Goal: Information Seeking & Learning: Compare options

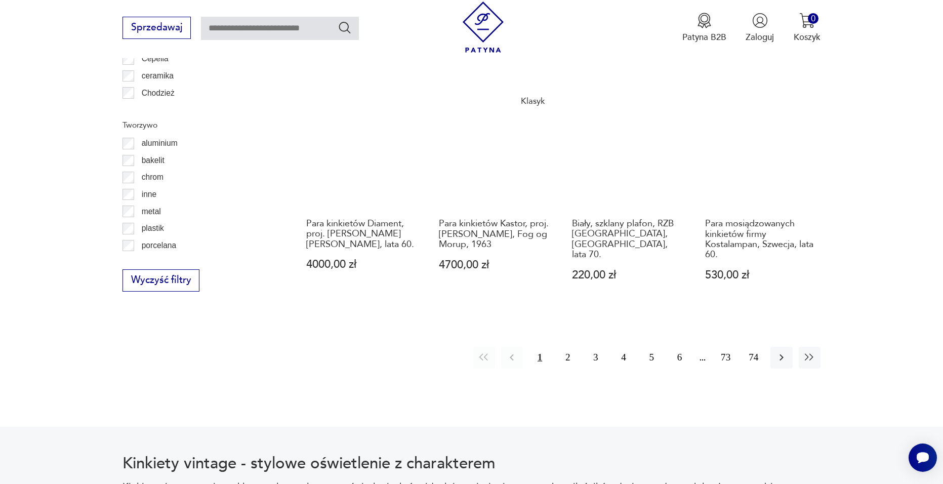
scroll to position [1102, 0]
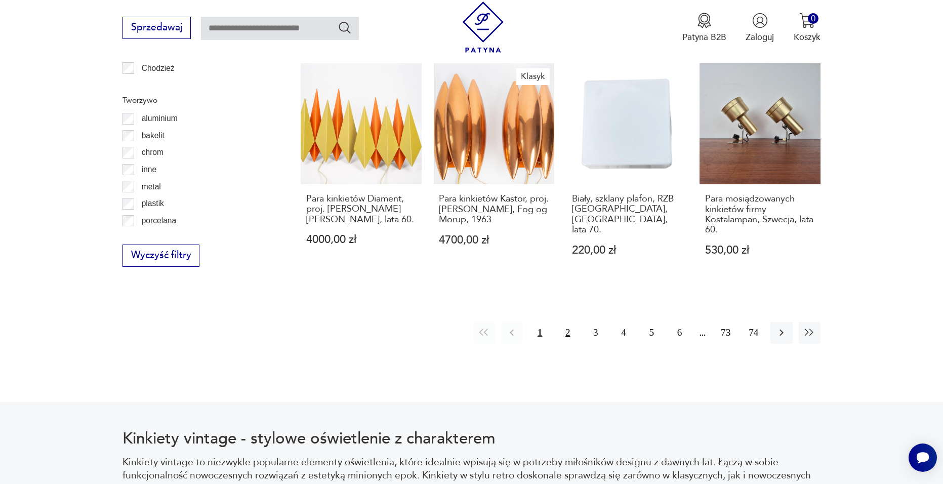
click at [566, 331] on button "2" at bounding box center [568, 333] width 22 height 22
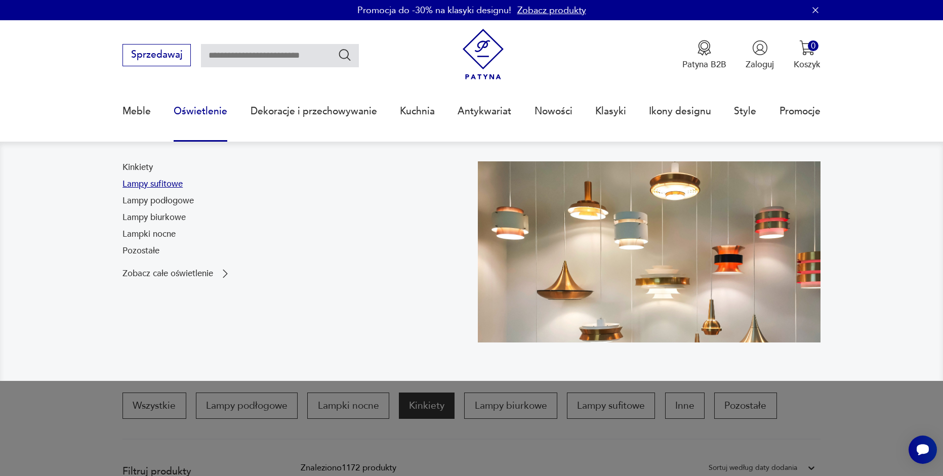
click at [169, 186] on link "Lampy sufitowe" at bounding box center [153, 184] width 60 height 12
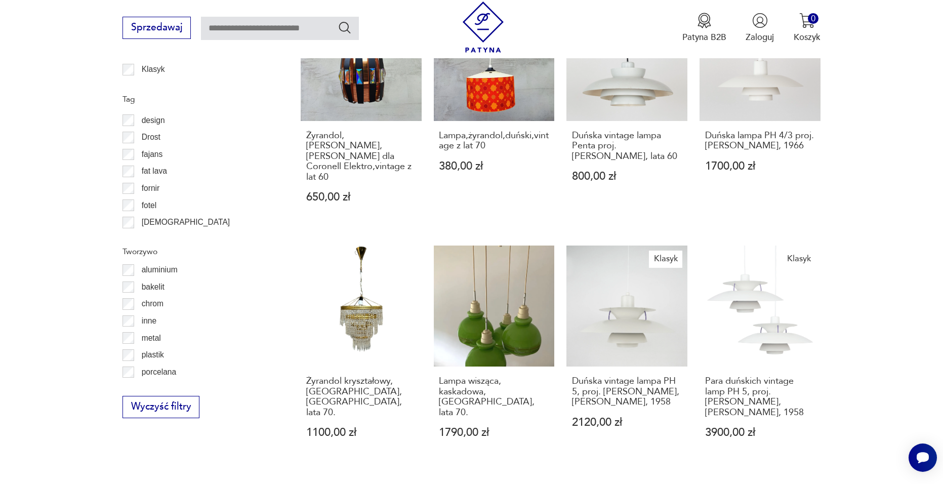
scroll to position [1060, 0]
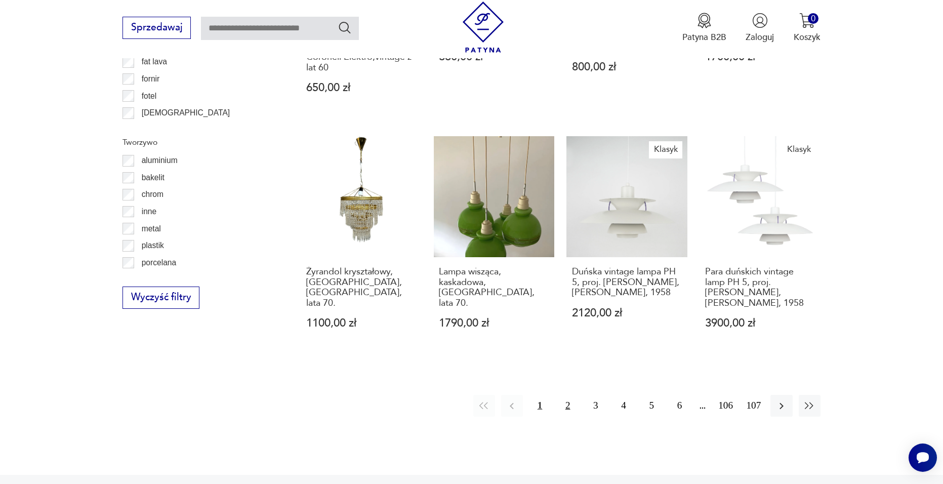
click at [572, 395] on button "2" at bounding box center [568, 406] width 22 height 22
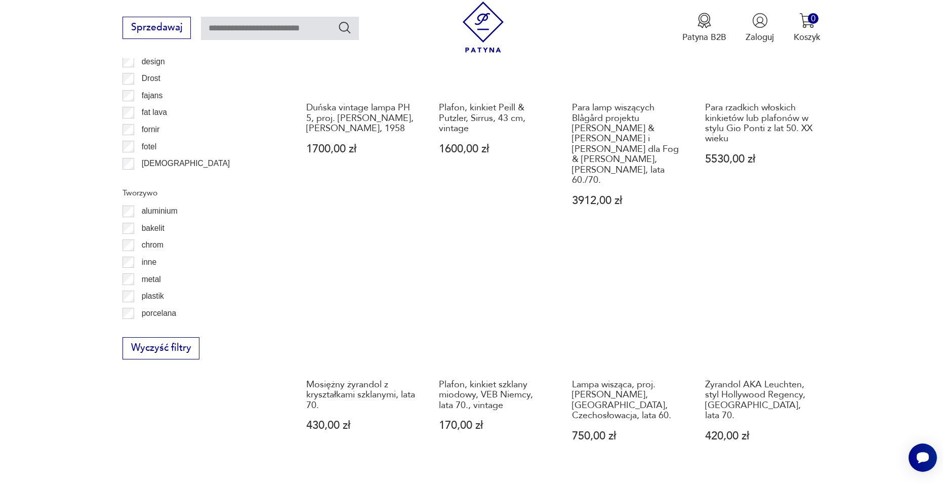
scroll to position [1111, 0]
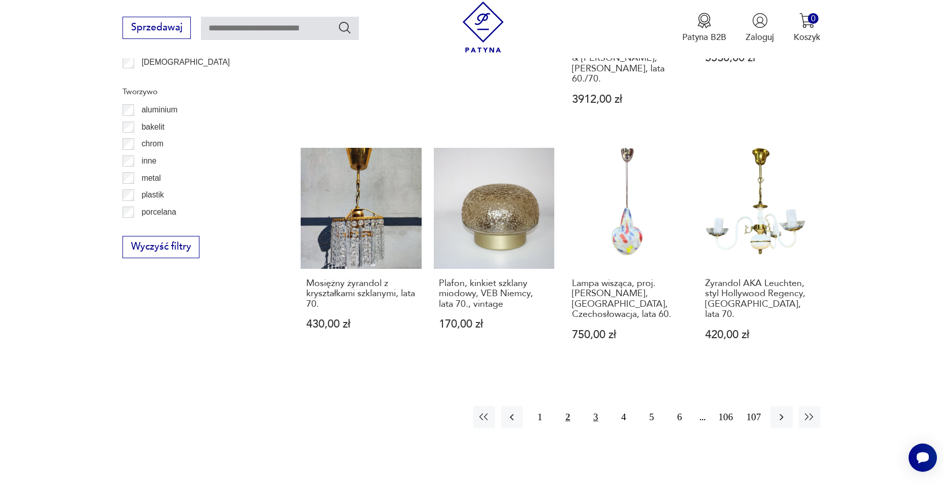
click at [593, 406] on button "3" at bounding box center [596, 417] width 22 height 22
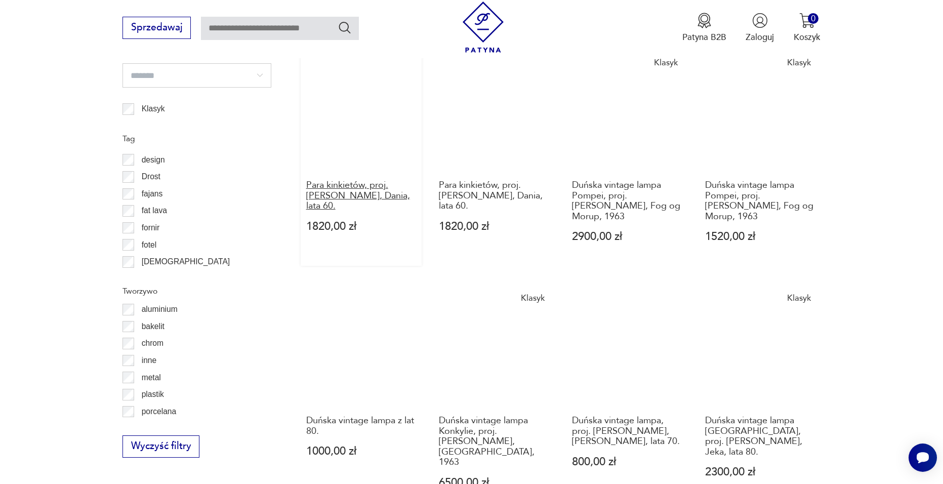
scroll to position [1060, 0]
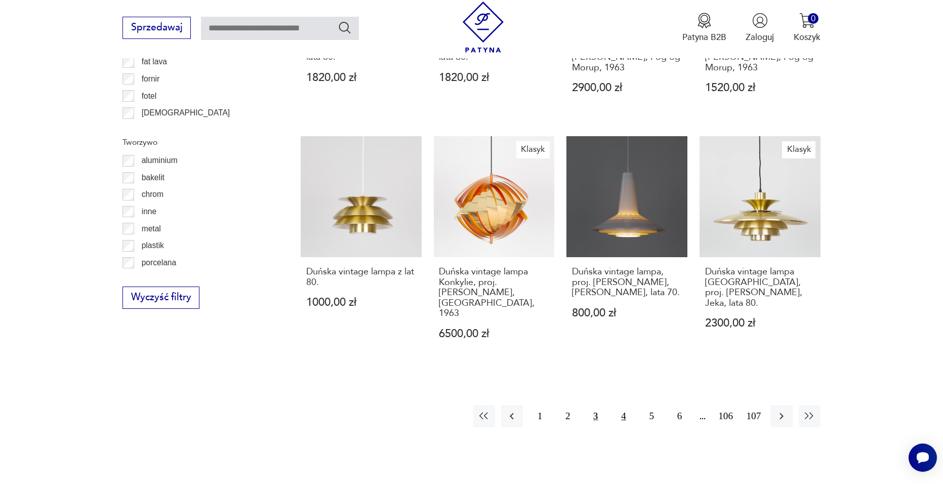
click at [619, 405] on button "4" at bounding box center [624, 416] width 22 height 22
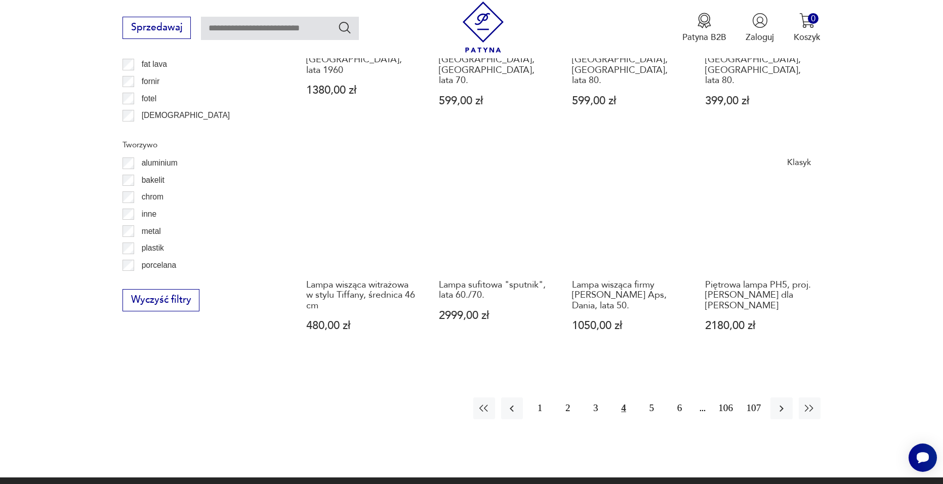
scroll to position [1060, 0]
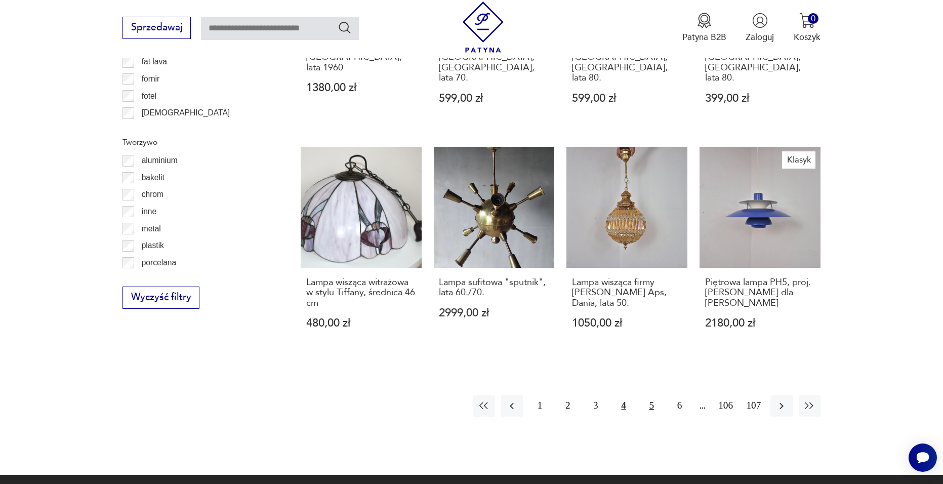
click at [645, 395] on button "5" at bounding box center [652, 406] width 22 height 22
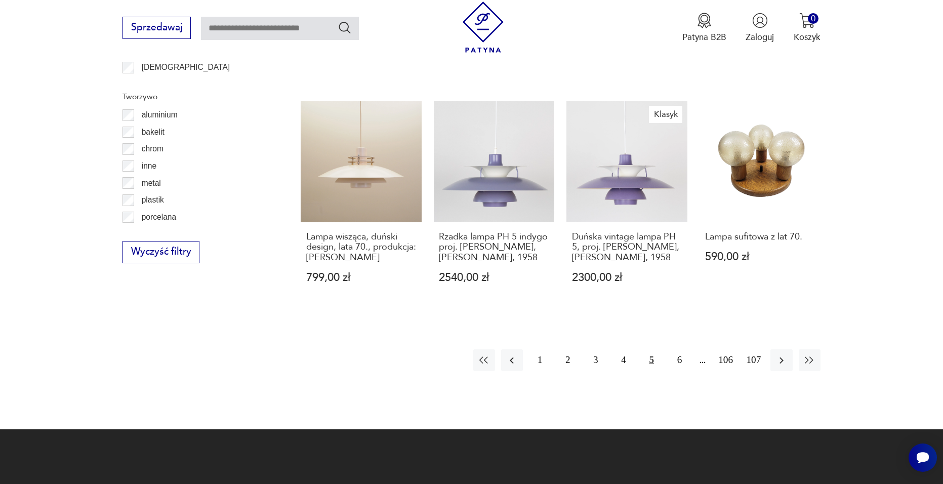
scroll to position [1111, 0]
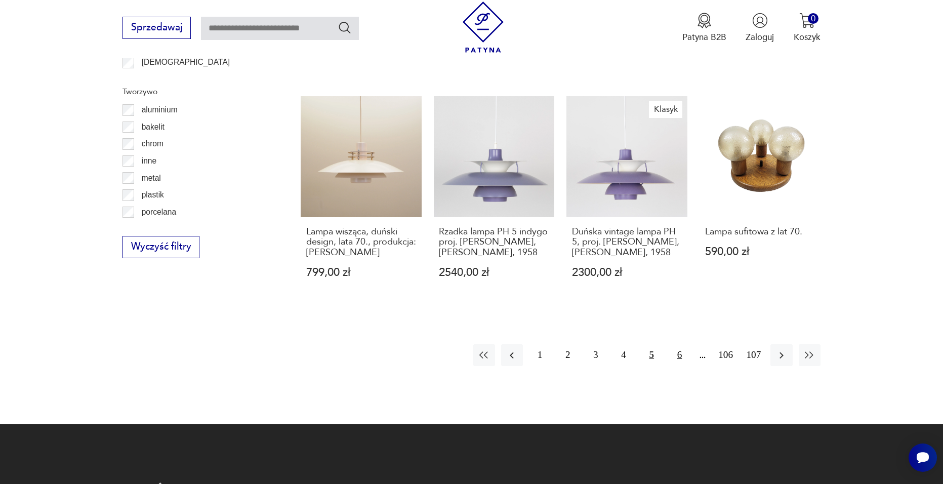
click at [676, 344] on button "6" at bounding box center [680, 355] width 22 height 22
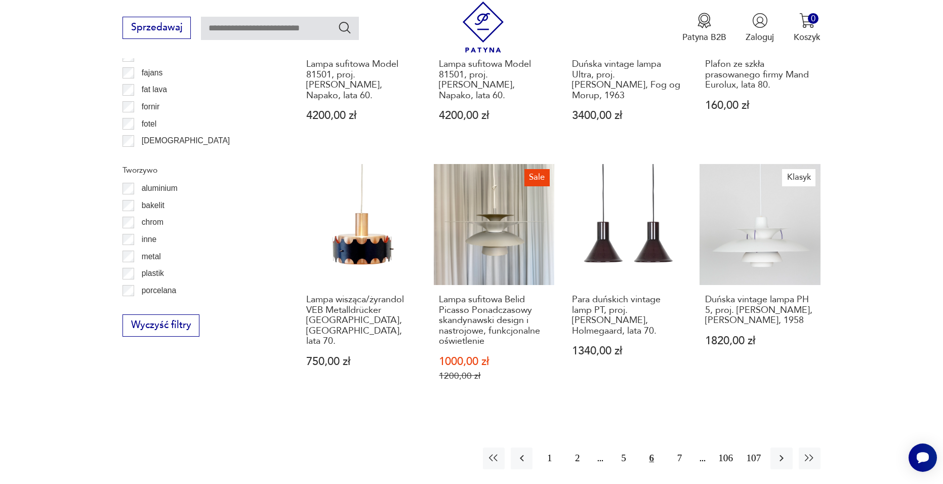
scroll to position [908, 0]
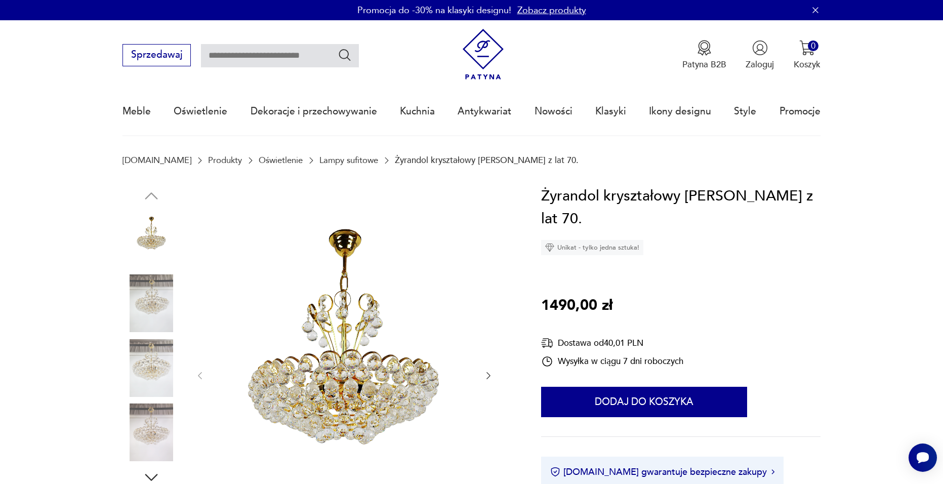
click at [154, 365] on img at bounding box center [152, 368] width 58 height 58
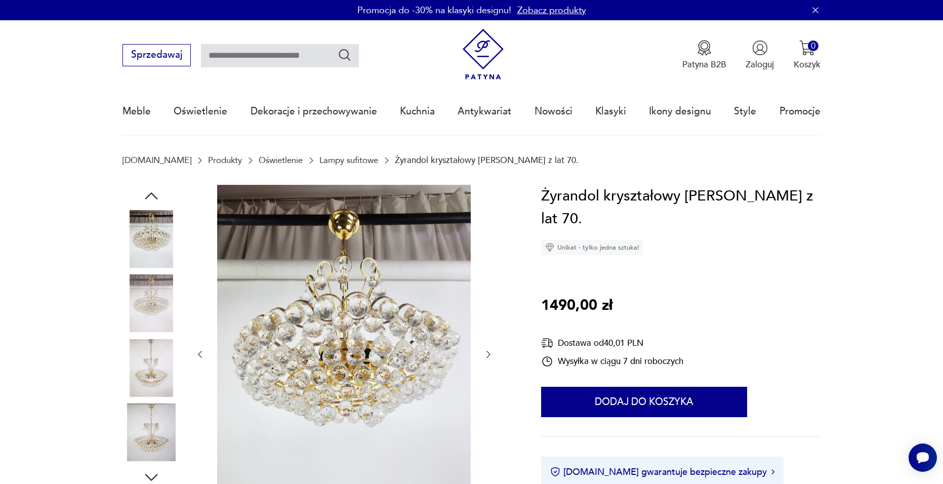
click at [153, 342] on img at bounding box center [152, 368] width 58 height 58
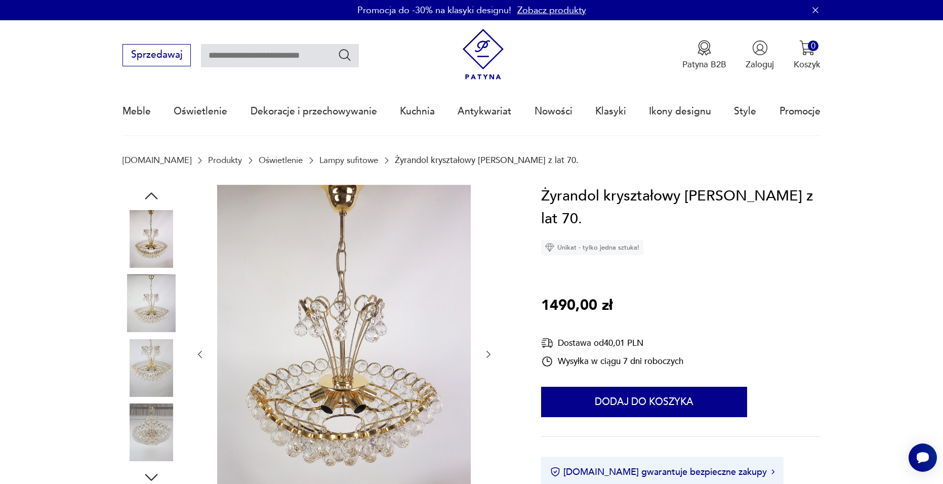
click at [160, 358] on img at bounding box center [152, 368] width 58 height 58
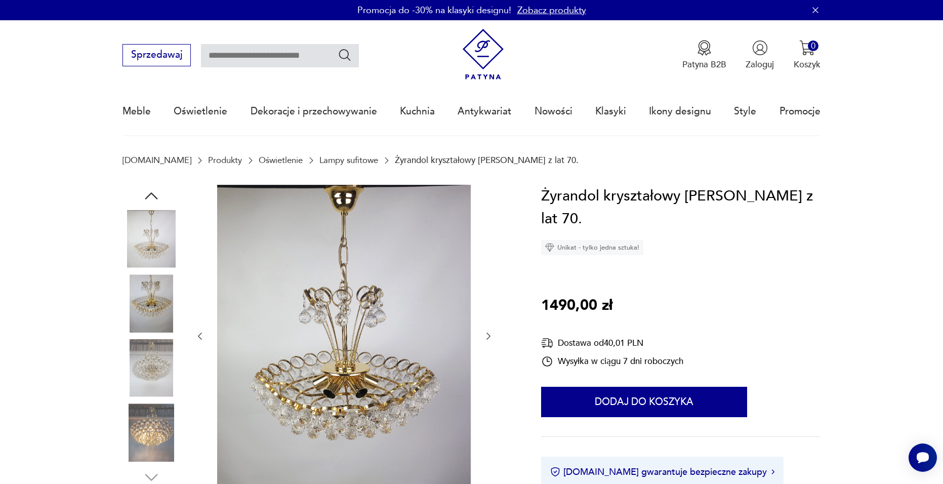
click at [157, 430] on img at bounding box center [152, 432] width 58 height 58
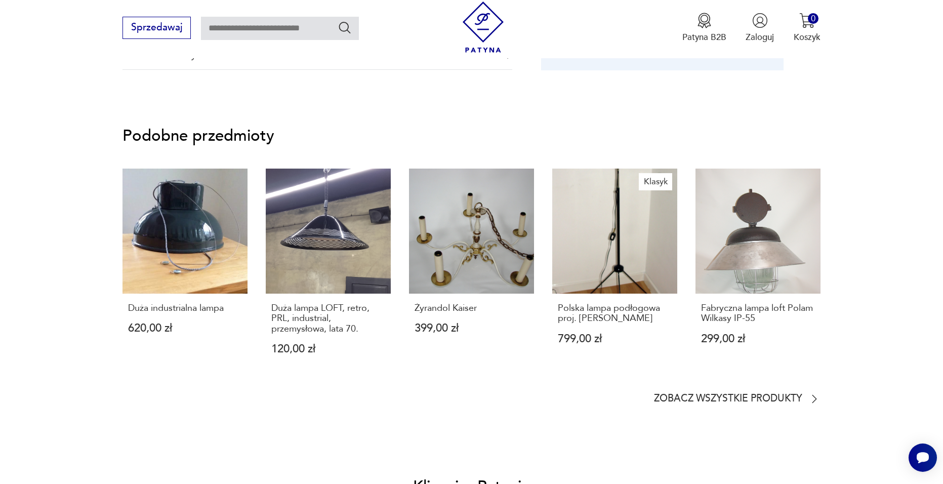
scroll to position [759, 0]
click at [348, 237] on link "Duża lampa LOFT, retro, PRL, industrial, przemysłowa, lata 70. 120,00 zł" at bounding box center [328, 273] width 125 height 210
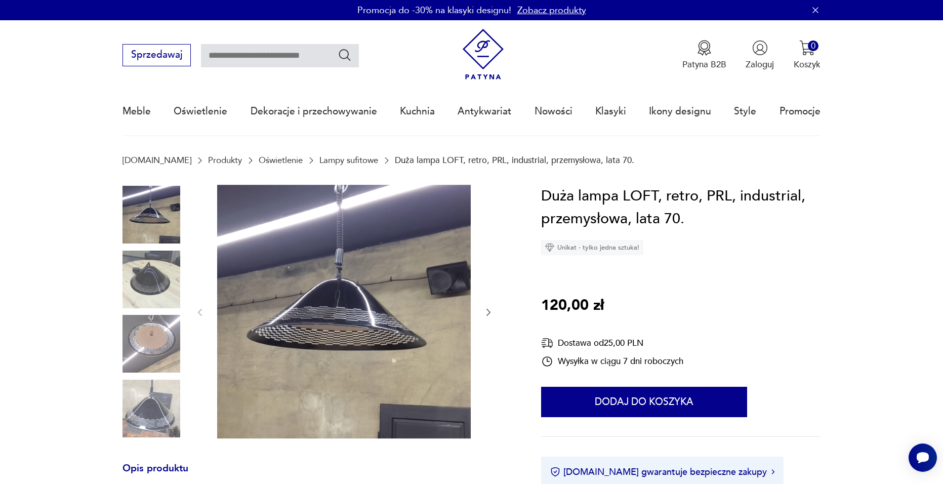
click at [149, 356] on img at bounding box center [152, 344] width 58 height 58
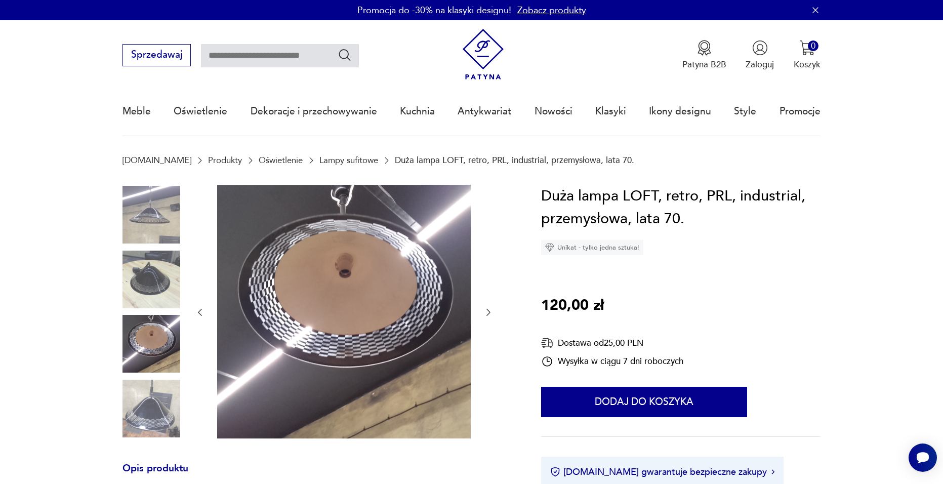
click at [155, 301] on img at bounding box center [152, 280] width 58 height 58
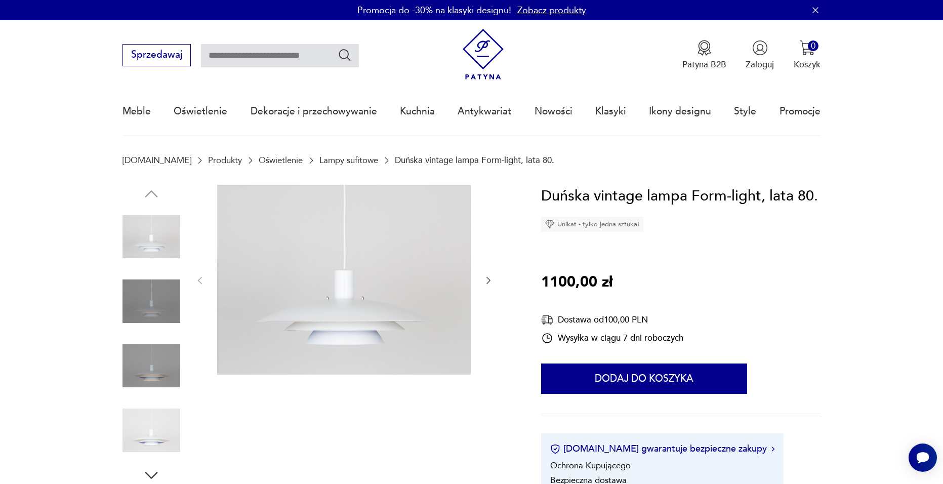
click at [145, 477] on icon "button" at bounding box center [151, 475] width 18 height 18
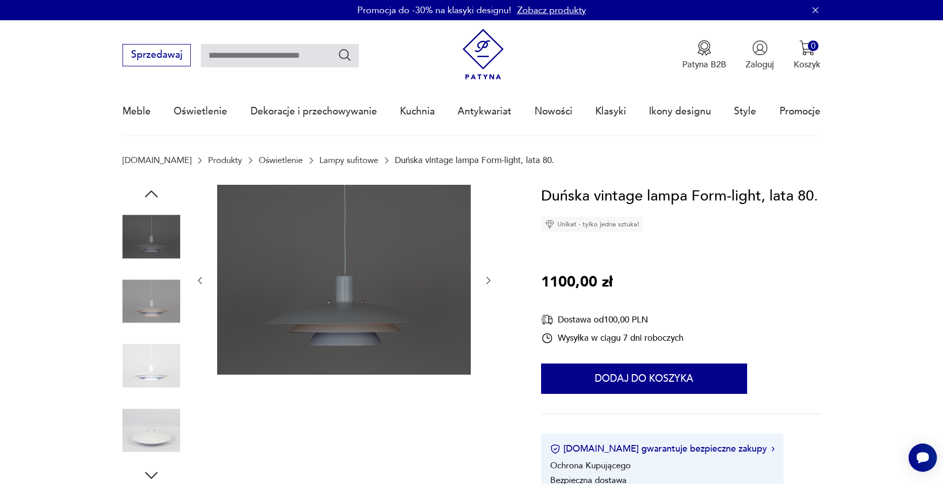
click at [145, 477] on icon "button" at bounding box center [151, 475] width 18 height 18
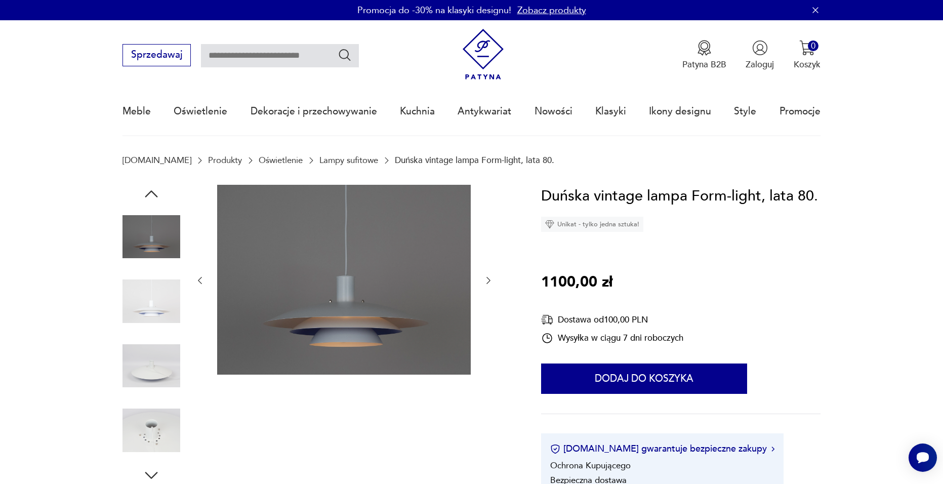
click at [145, 476] on icon "button" at bounding box center [151, 475] width 18 height 18
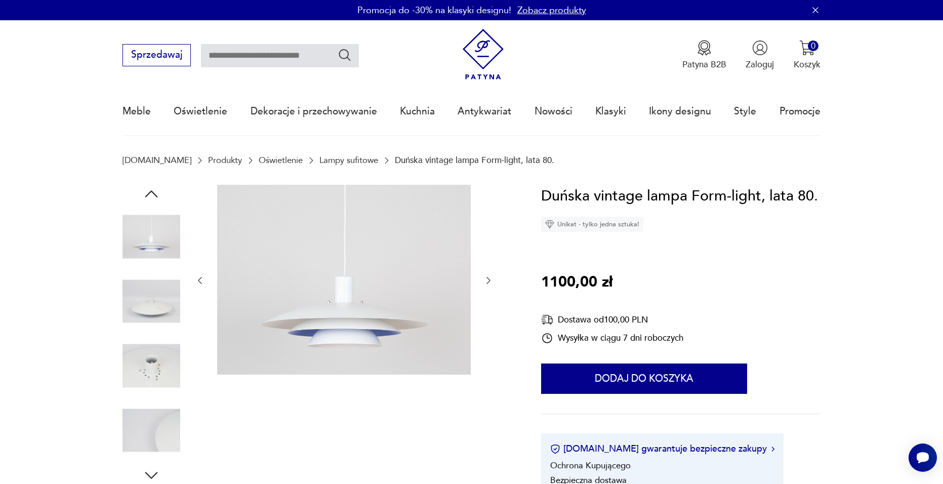
click at [149, 369] on img at bounding box center [152, 366] width 58 height 58
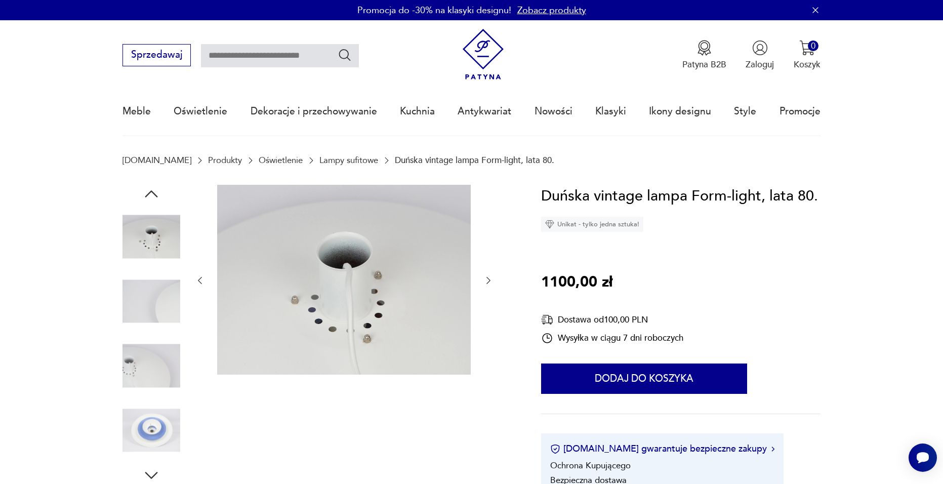
click at [150, 385] on img at bounding box center [152, 366] width 58 height 58
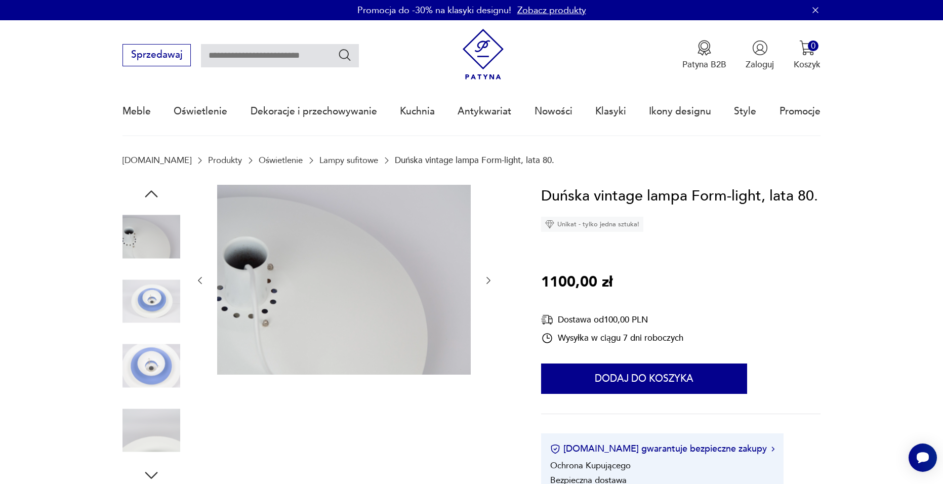
click at [156, 330] on img at bounding box center [152, 301] width 58 height 58
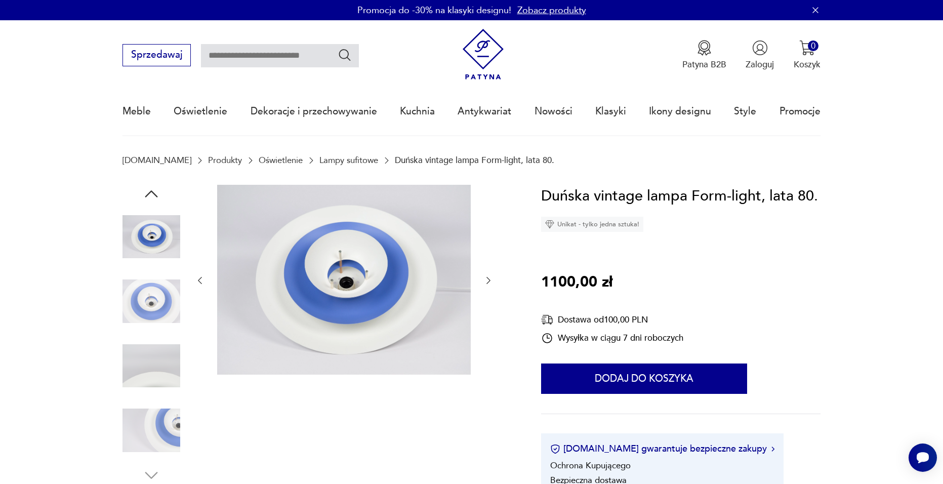
click at [158, 417] on img at bounding box center [152, 430] width 58 height 58
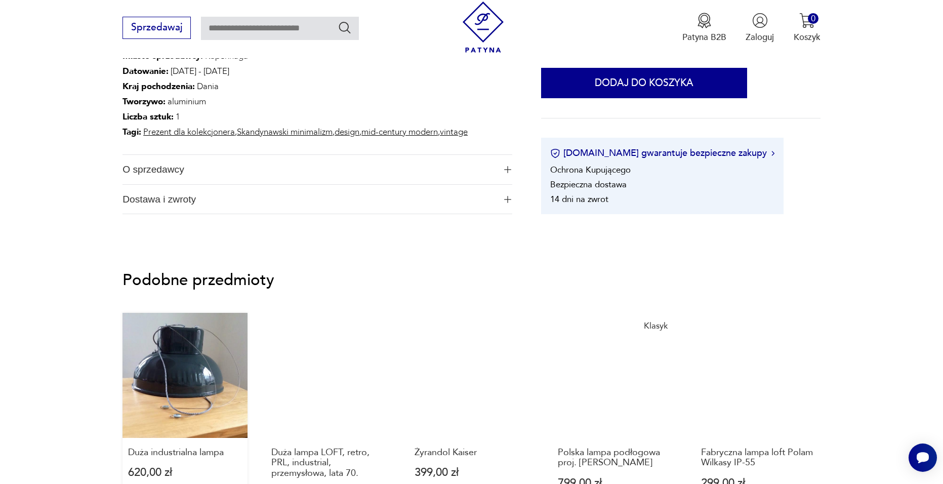
scroll to position [759, 0]
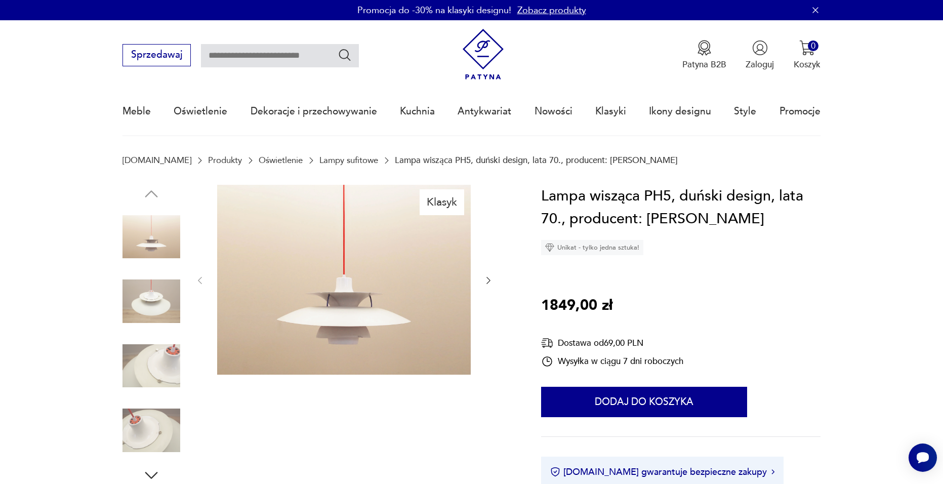
click at [147, 350] on img at bounding box center [152, 366] width 58 height 58
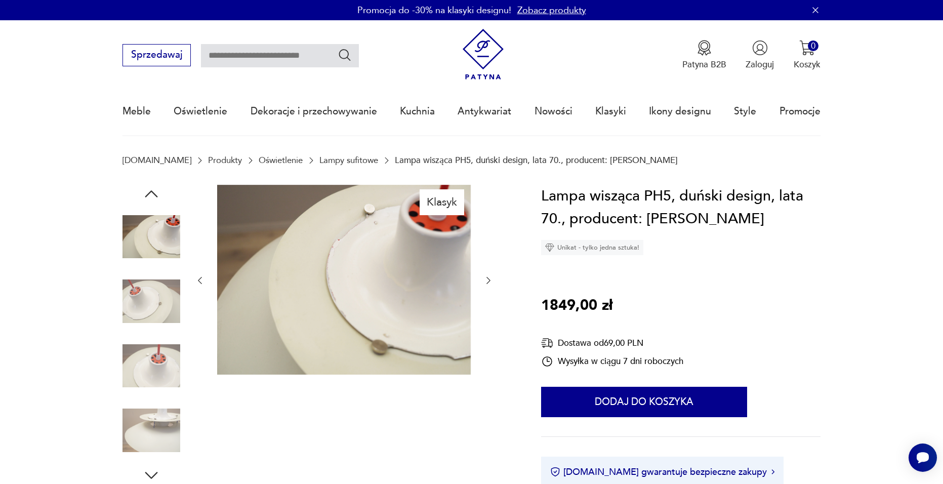
click at [158, 429] on img at bounding box center [152, 430] width 58 height 58
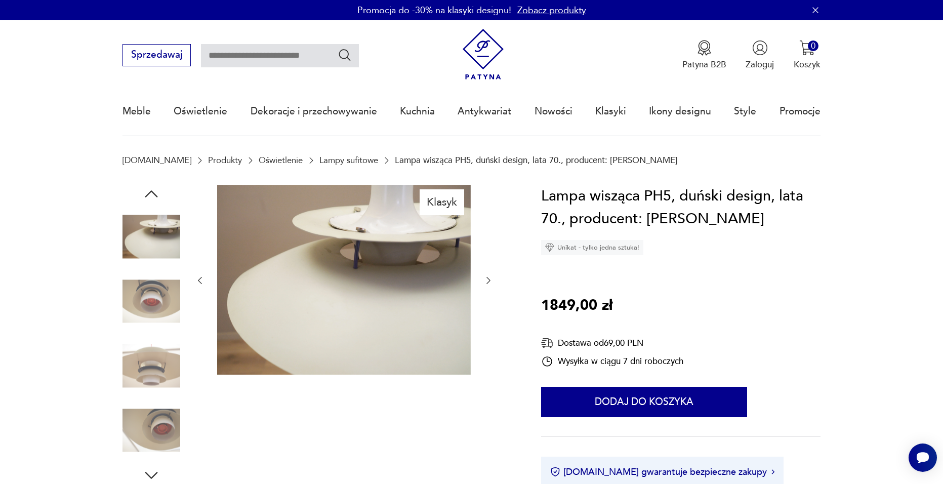
click at [145, 371] on img at bounding box center [152, 366] width 58 height 58
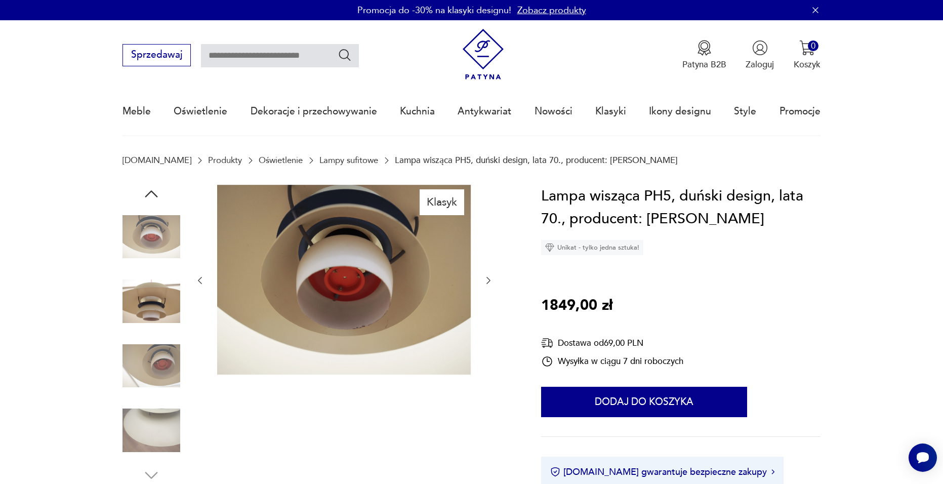
click at [150, 351] on img at bounding box center [152, 366] width 58 height 58
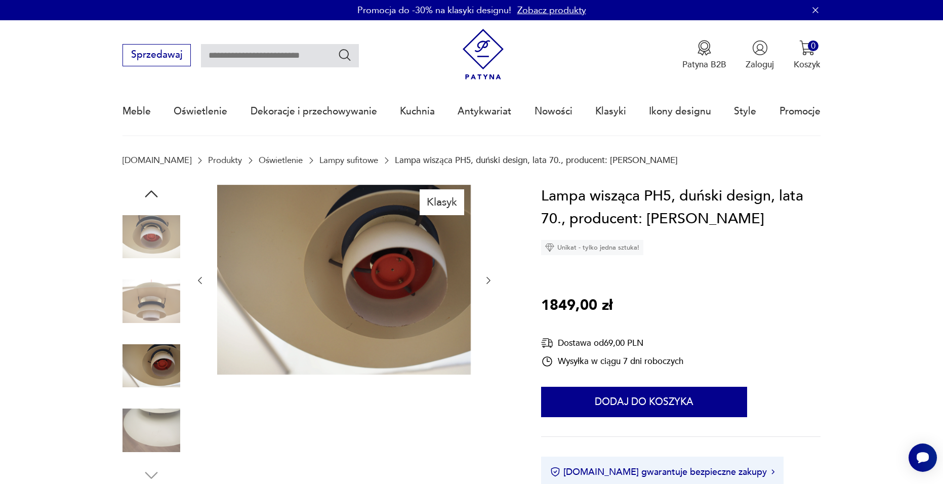
click at [152, 242] on img at bounding box center [152, 237] width 58 height 58
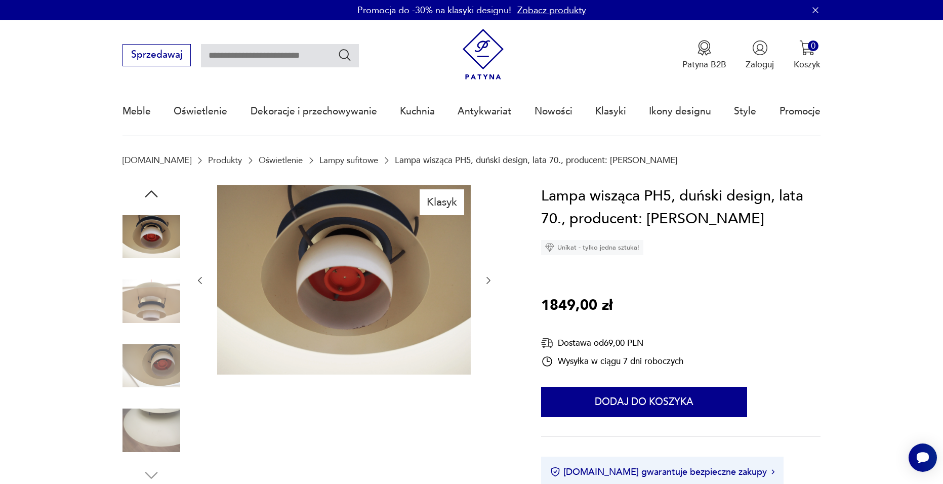
click at [149, 266] on div at bounding box center [152, 238] width 58 height 60
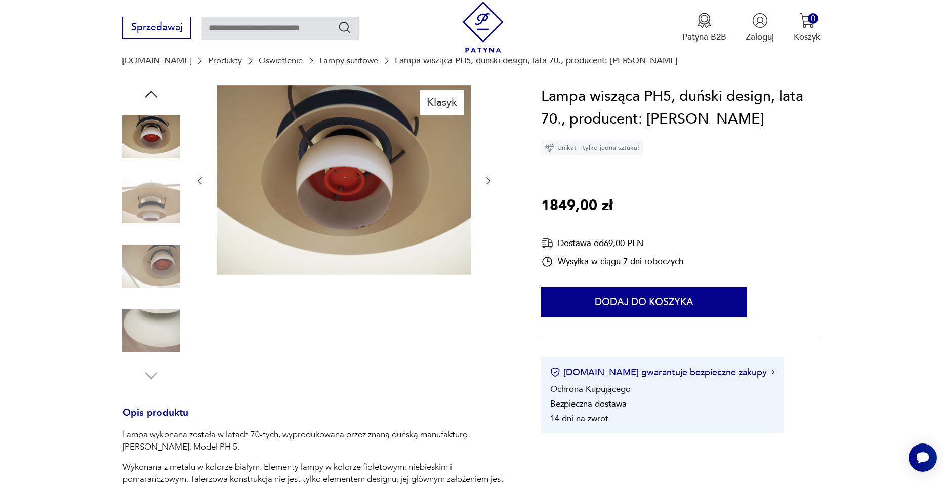
scroll to position [253, 0]
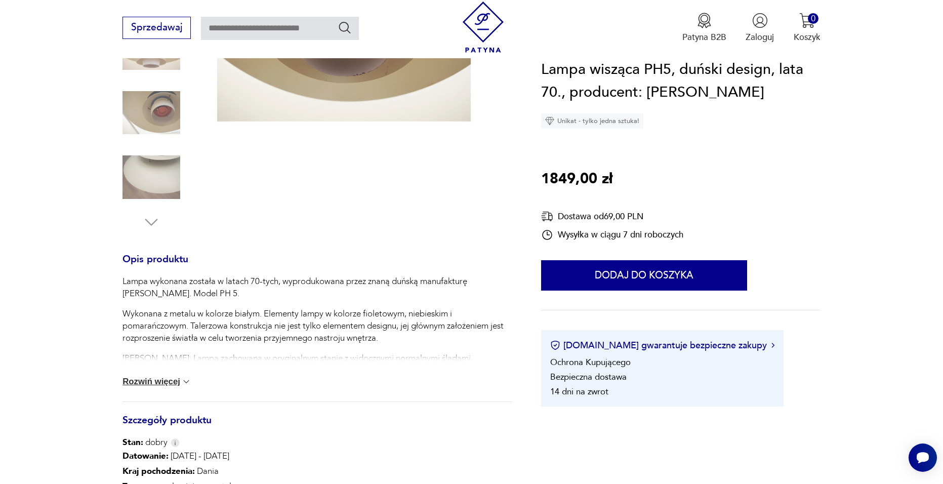
click at [158, 380] on button "Rozwiń więcej" at bounding box center [157, 382] width 69 height 10
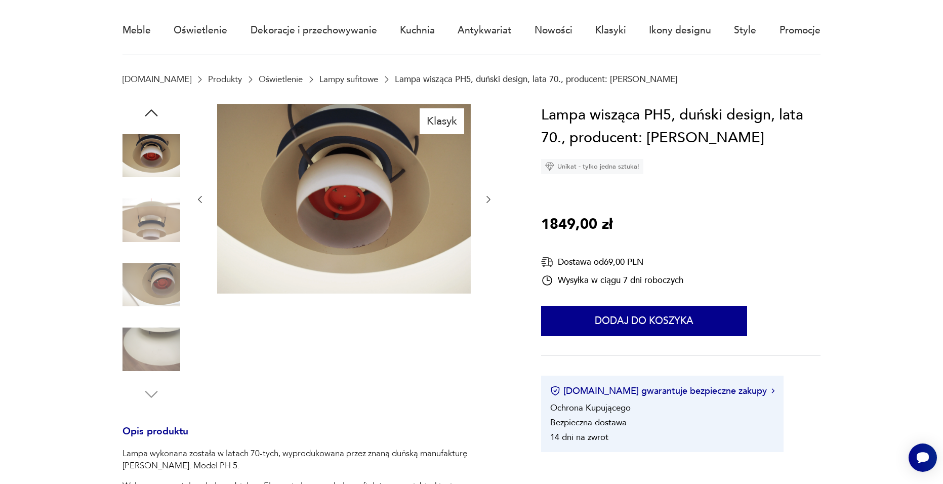
scroll to position [0, 0]
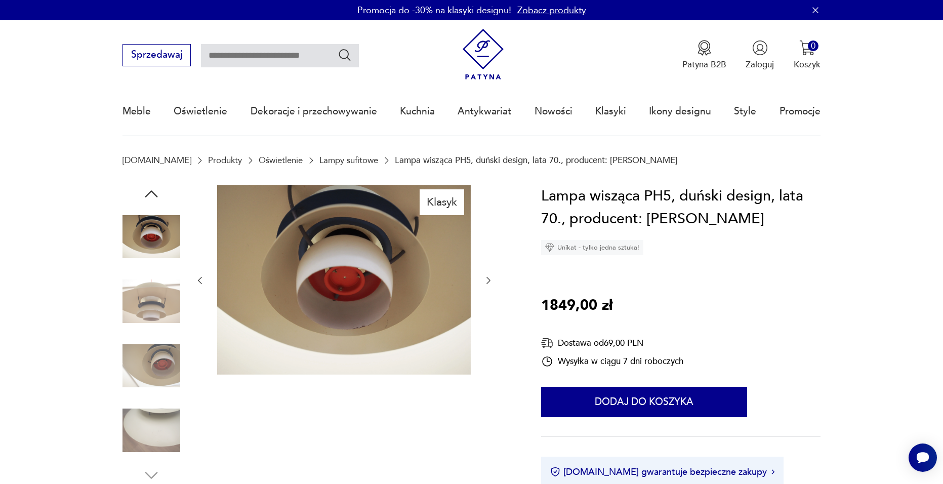
click at [155, 306] on img at bounding box center [152, 301] width 58 height 58
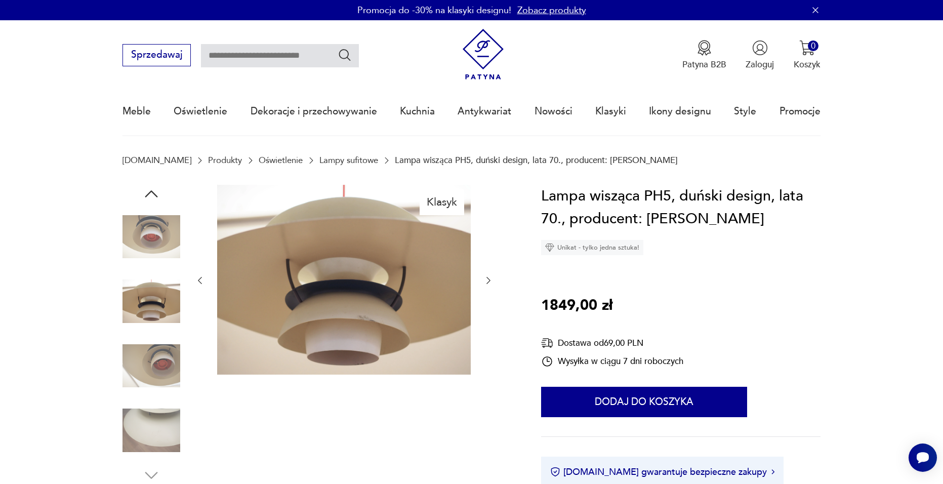
click at [152, 353] on img at bounding box center [152, 366] width 58 height 58
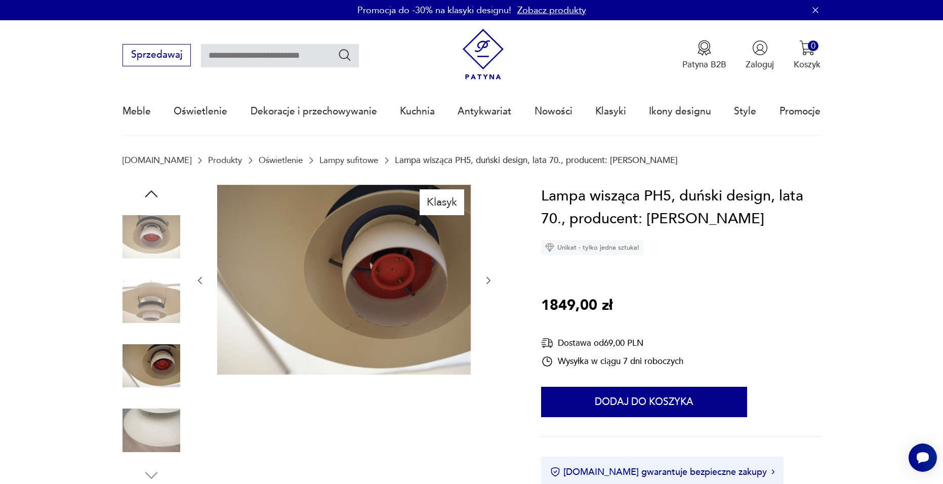
click at [168, 419] on img at bounding box center [152, 430] width 58 height 58
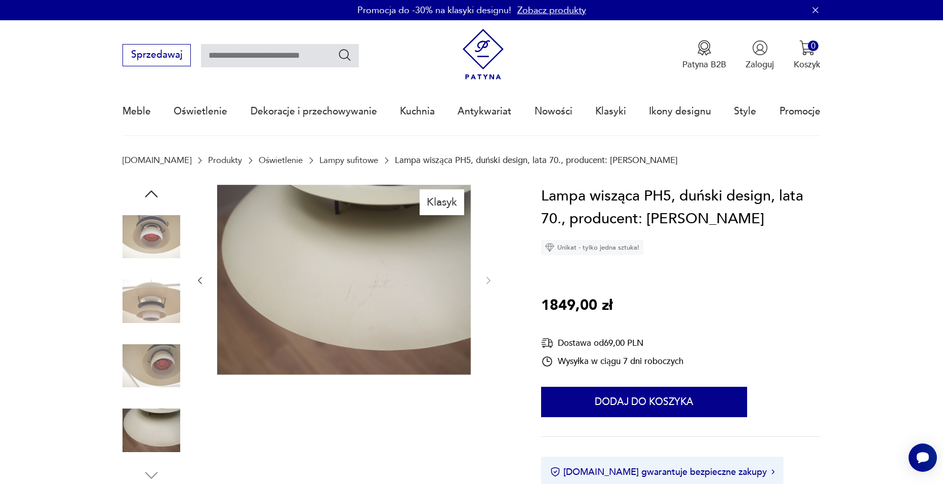
click at [149, 250] on img at bounding box center [152, 237] width 58 height 58
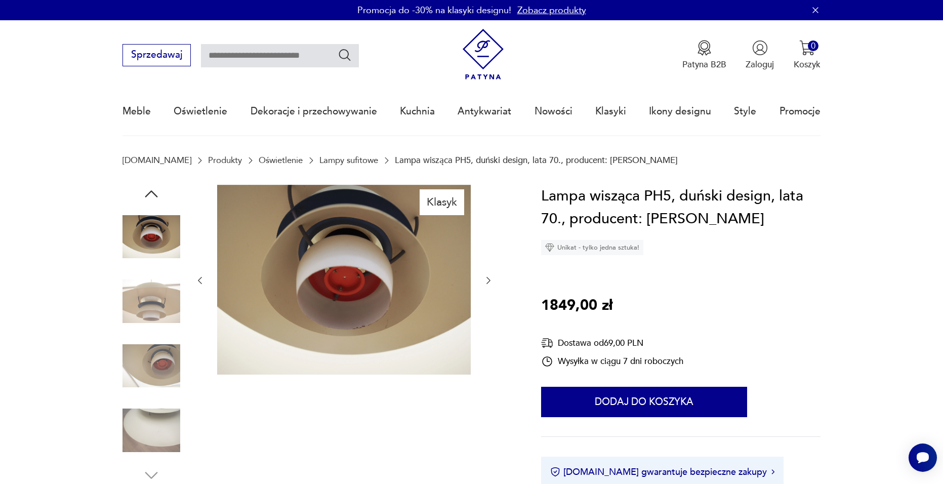
click at [152, 209] on img at bounding box center [152, 237] width 58 height 58
click at [148, 198] on icon "button" at bounding box center [151, 194] width 18 height 18
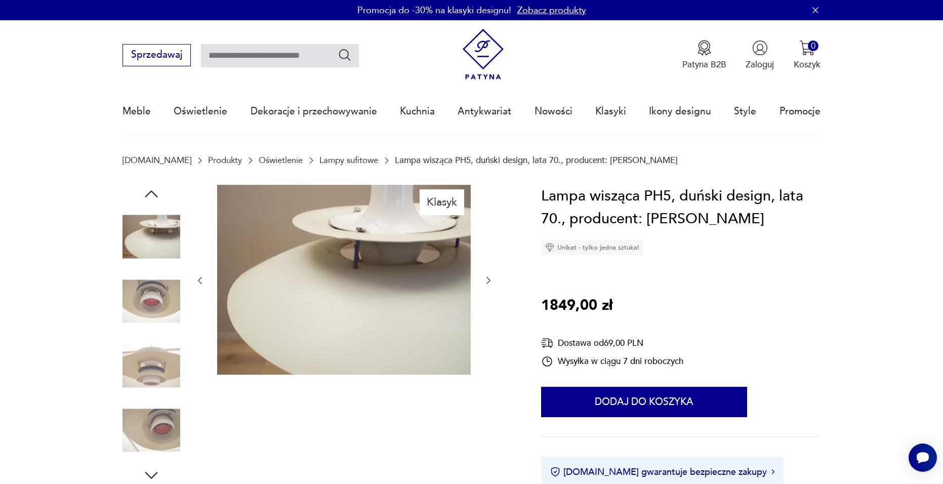
click at [149, 198] on icon "button" at bounding box center [151, 194] width 18 height 18
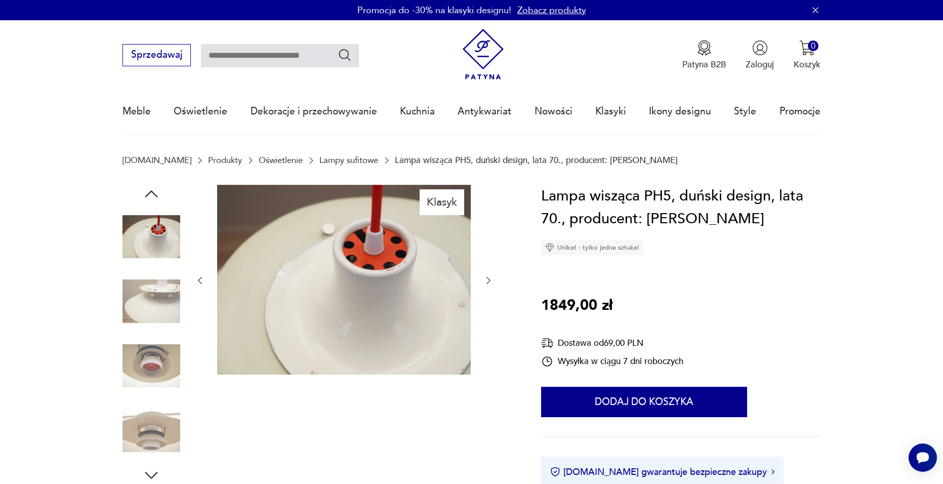
click at [149, 198] on icon "button" at bounding box center [151, 194] width 18 height 18
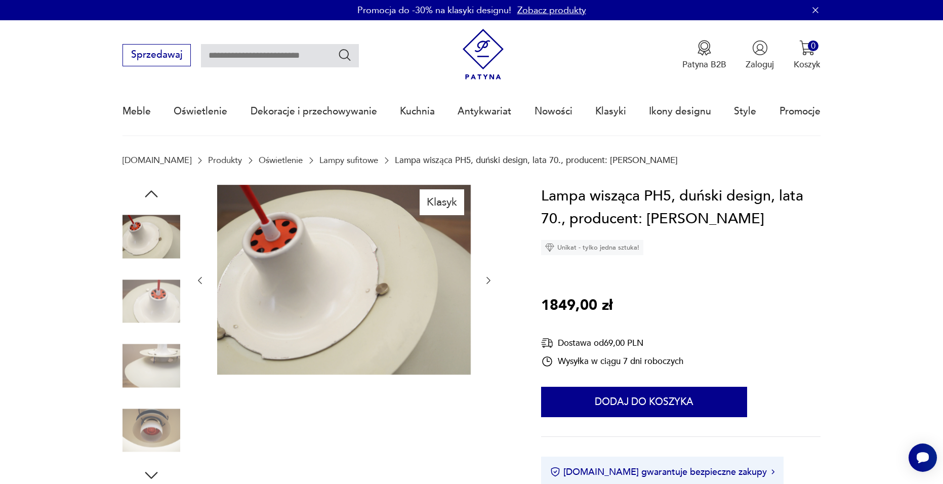
click at [149, 198] on icon "button" at bounding box center [151, 194] width 18 height 18
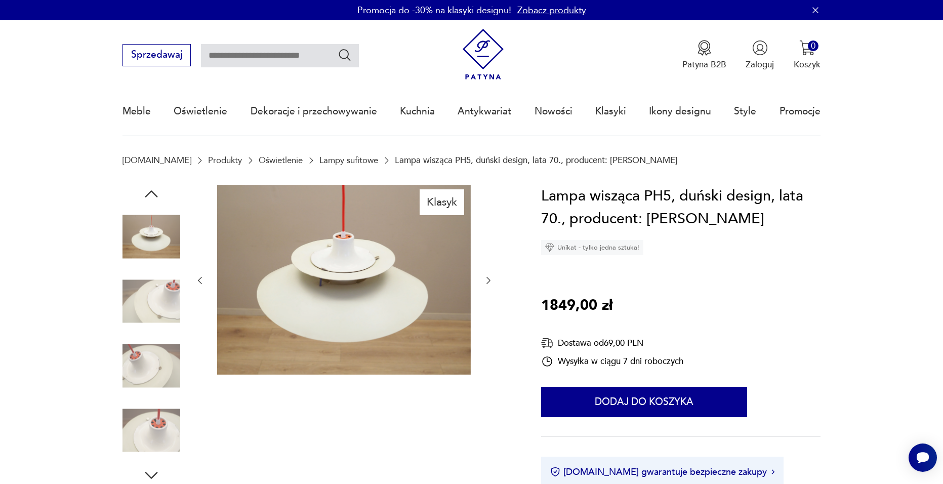
click at [149, 198] on icon "button" at bounding box center [151, 194] width 18 height 18
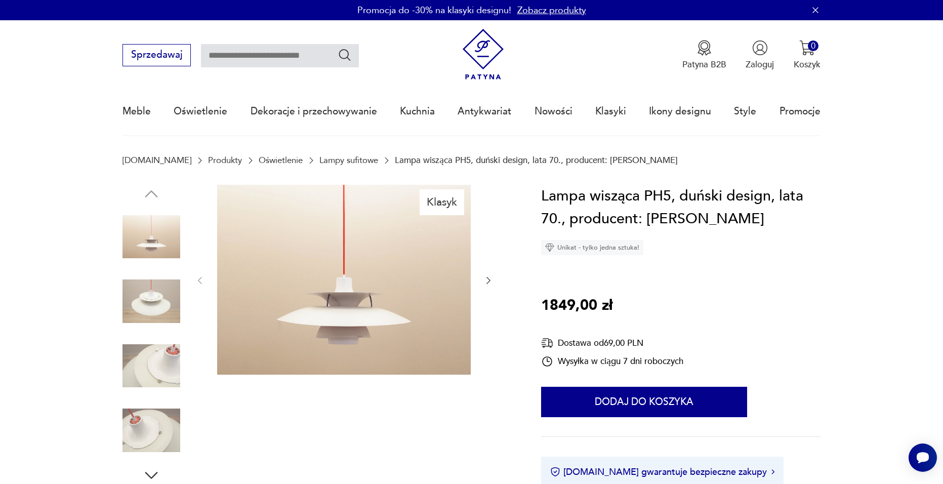
click at [151, 284] on img at bounding box center [152, 301] width 58 height 58
